Goal: Information Seeking & Learning: Find specific fact

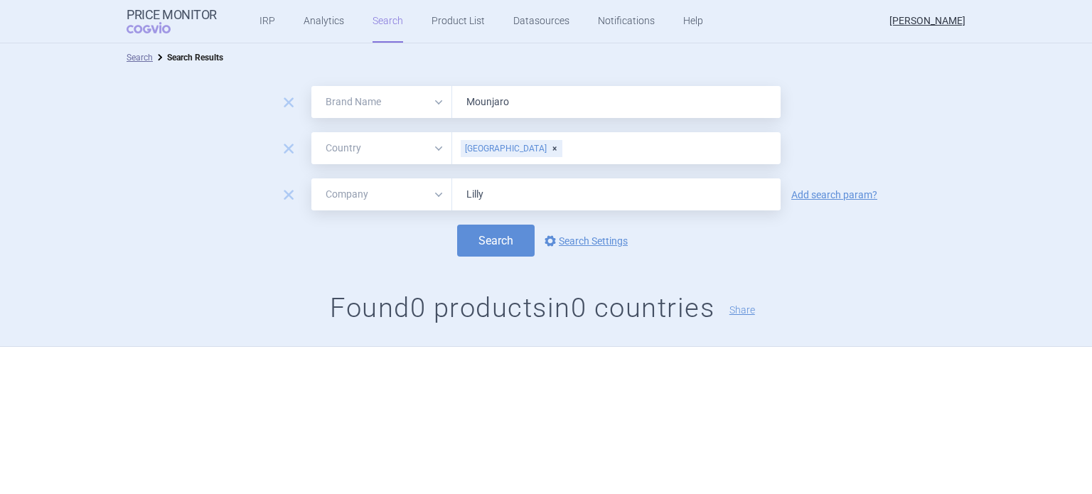
select select "brandName"
select select "country"
select select "mah"
click at [462, 101] on input "Mounjaro" at bounding box center [616, 102] width 329 height 32
type input "Omvoh"
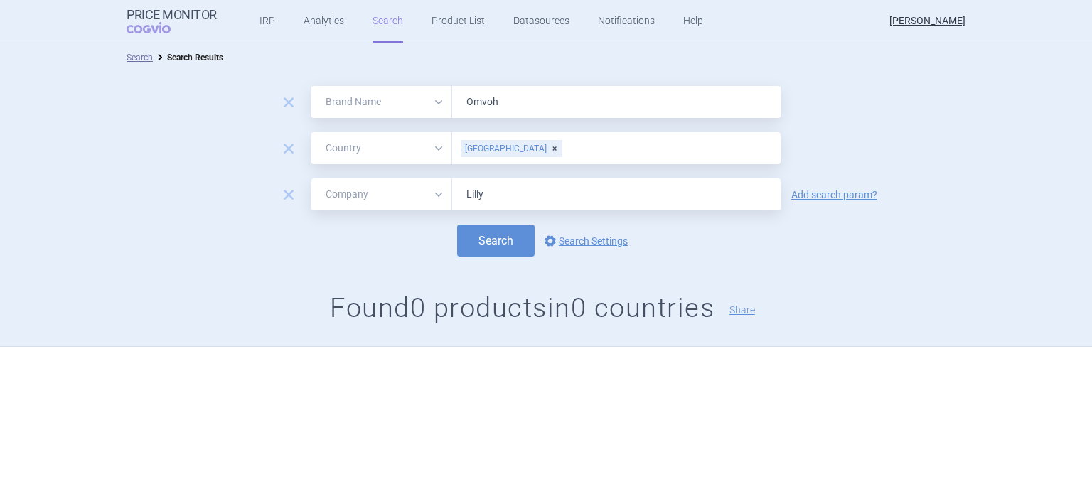
click at [498, 146] on div "[GEOGRAPHIC_DATA]" at bounding box center [512, 148] width 102 height 17
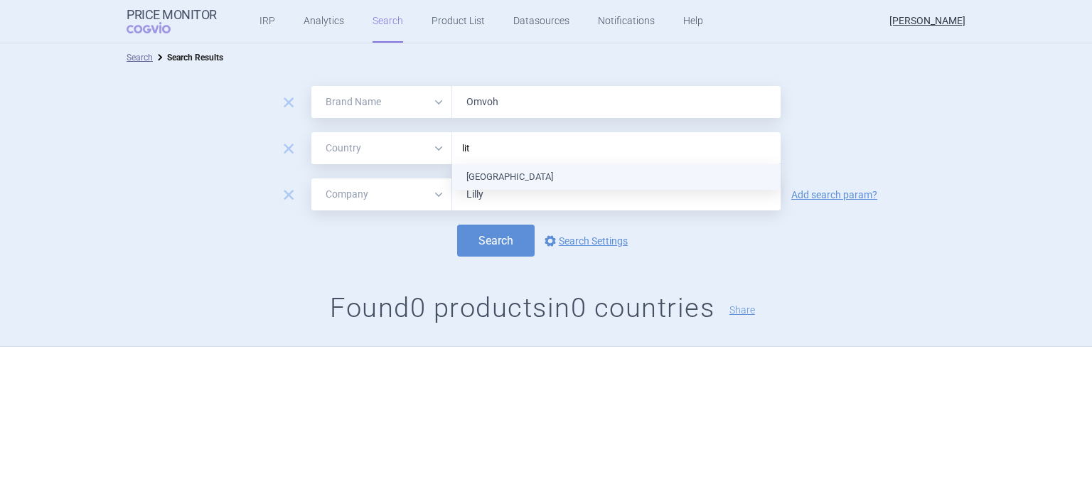
type input "lith"
click at [520, 180] on ul "[GEOGRAPHIC_DATA]" at bounding box center [616, 177] width 329 height 26
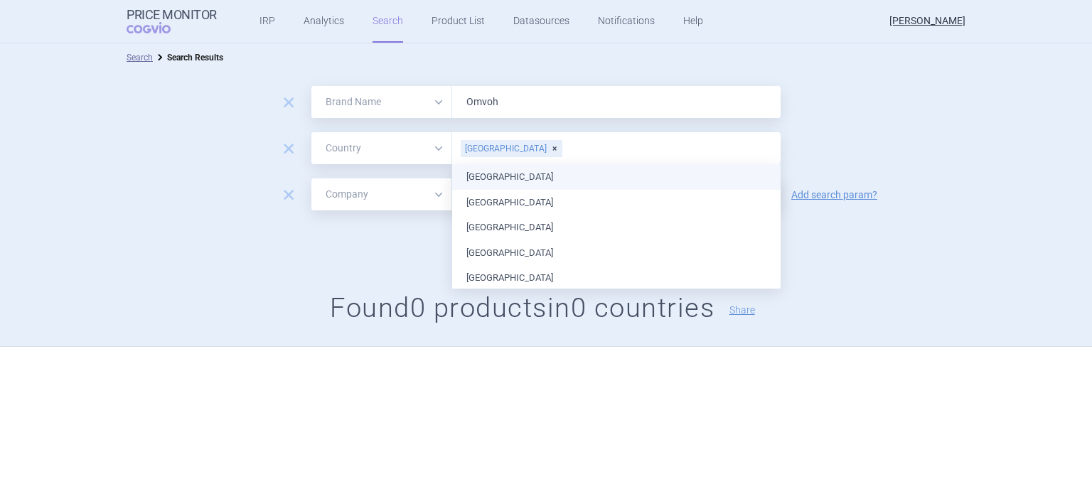
click at [839, 154] on div "remove All Brand Name ATC Company Active Substance Country Newer than [GEOGRAPH…" at bounding box center [546, 148] width 1092 height 32
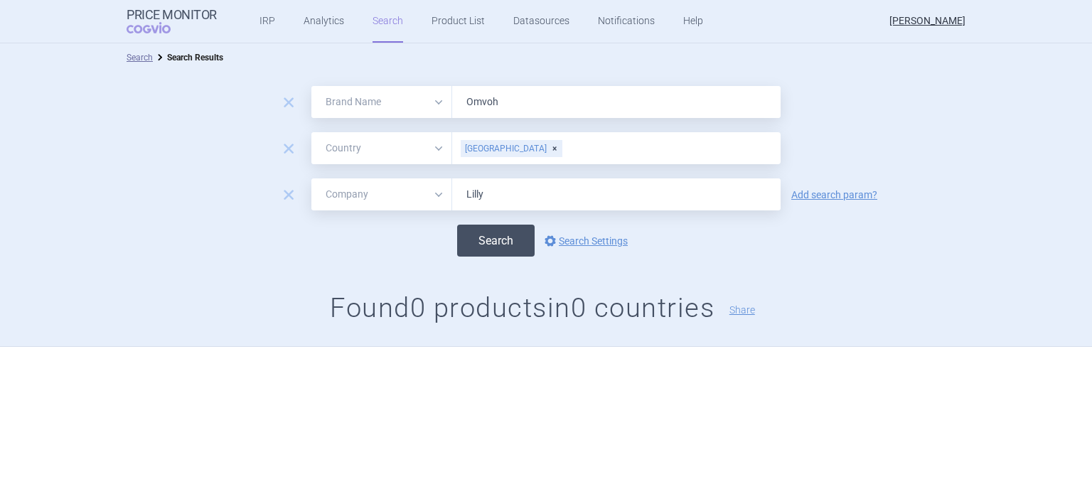
click at [501, 239] on button "Search" at bounding box center [496, 241] width 78 height 32
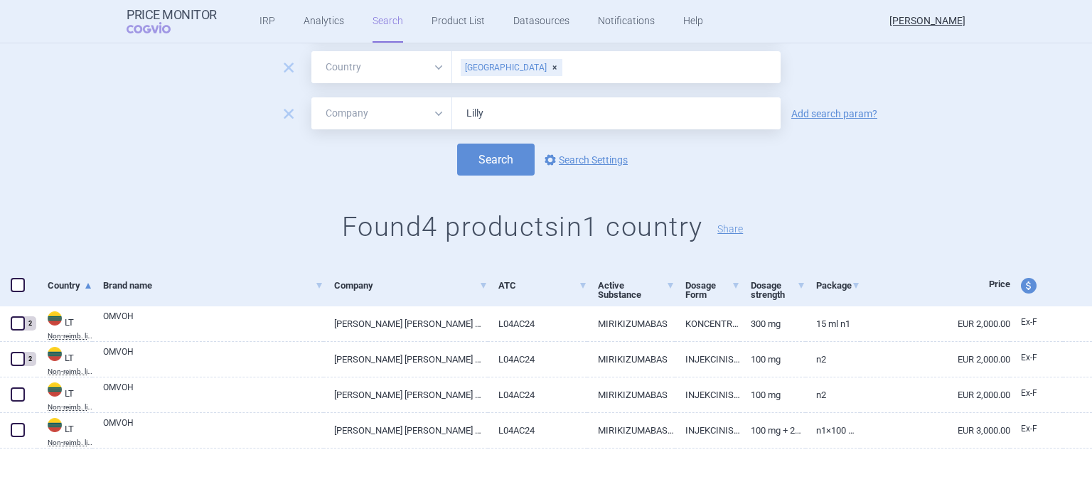
scroll to position [82, 0]
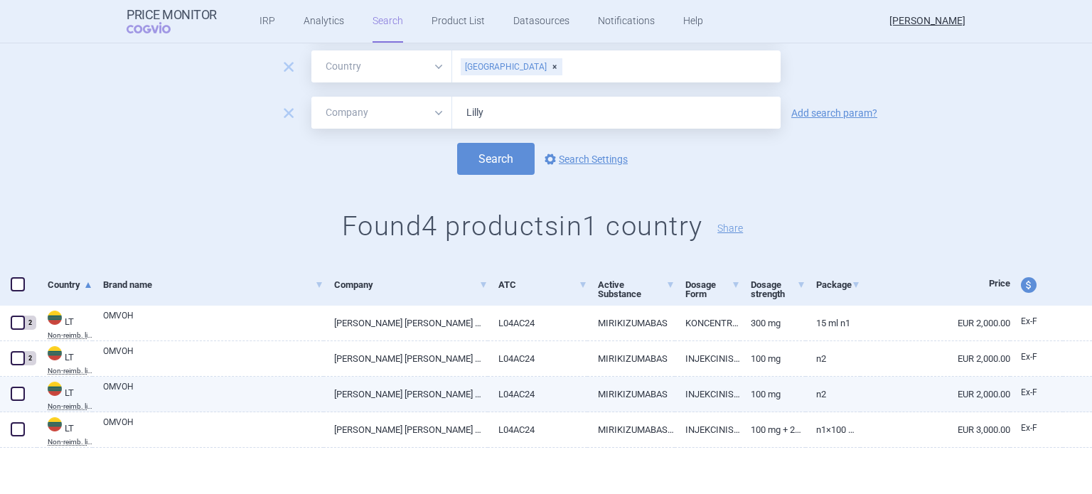
click at [779, 395] on link "100 mg" at bounding box center [772, 394] width 65 height 35
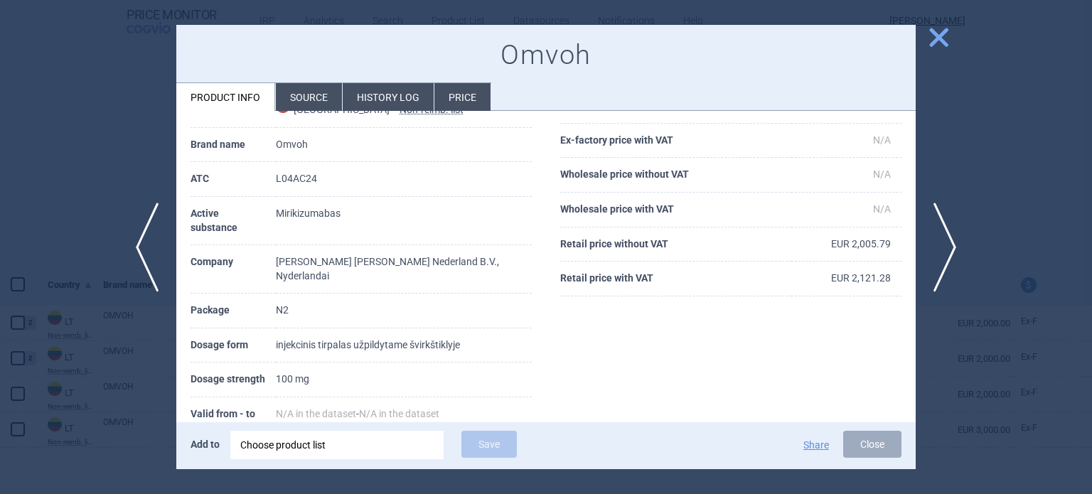
scroll to position [142, 0]
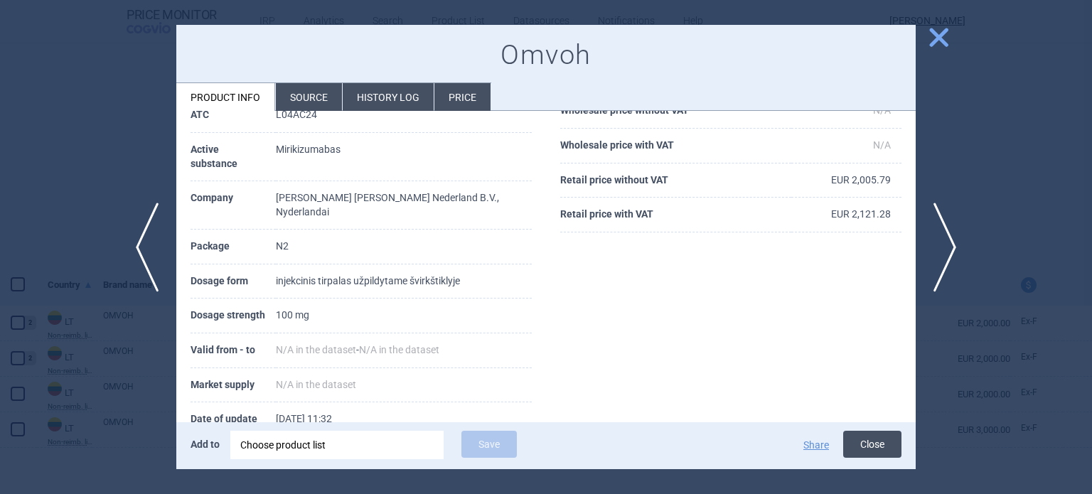
click at [871, 447] on button "Close" at bounding box center [873, 444] width 58 height 27
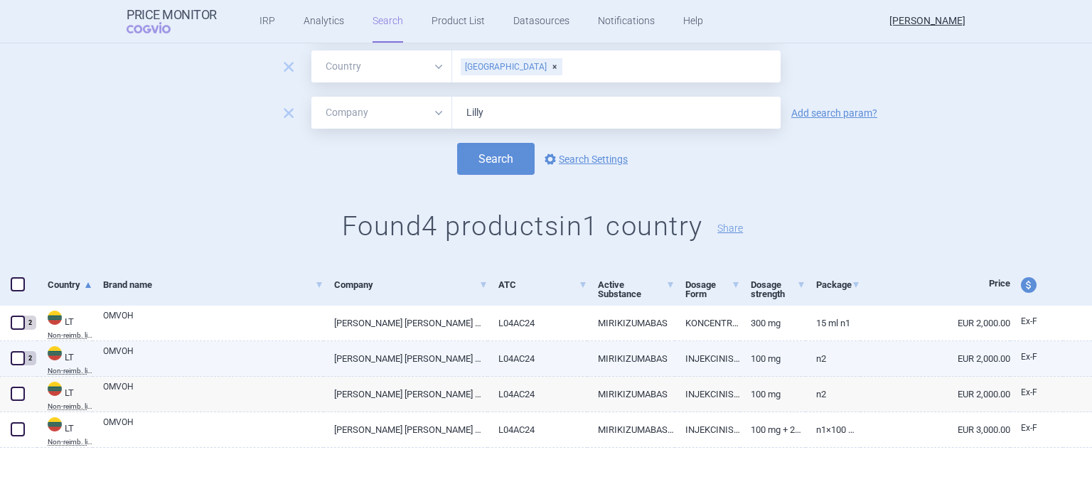
click at [677, 361] on link "INJEKCINIS TIRPALAS UŽPILDYTAME ŠVIRKŠTE" at bounding box center [707, 358] width 65 height 35
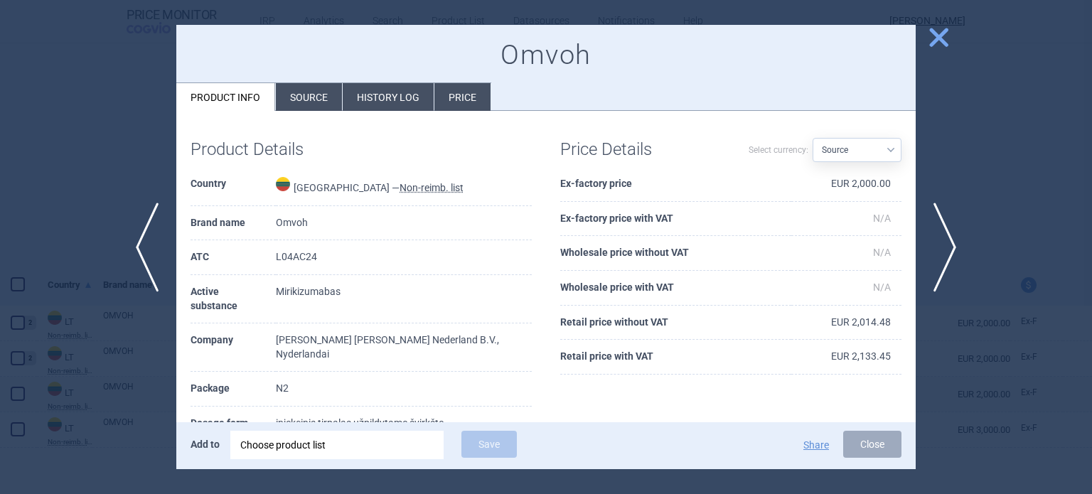
click at [383, 99] on li "History log" at bounding box center [388, 97] width 91 height 28
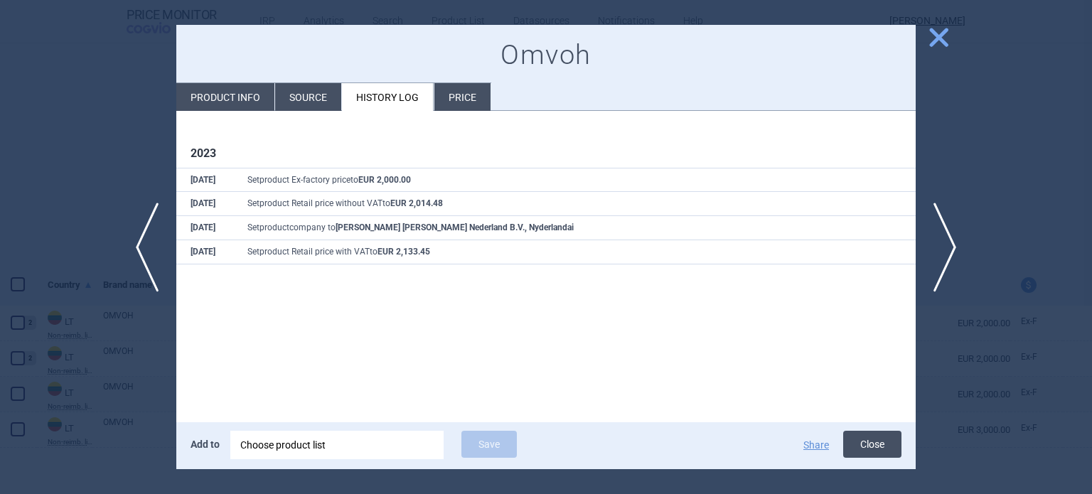
click at [865, 445] on button "Close" at bounding box center [873, 444] width 58 height 27
